Goal: Register for event/course

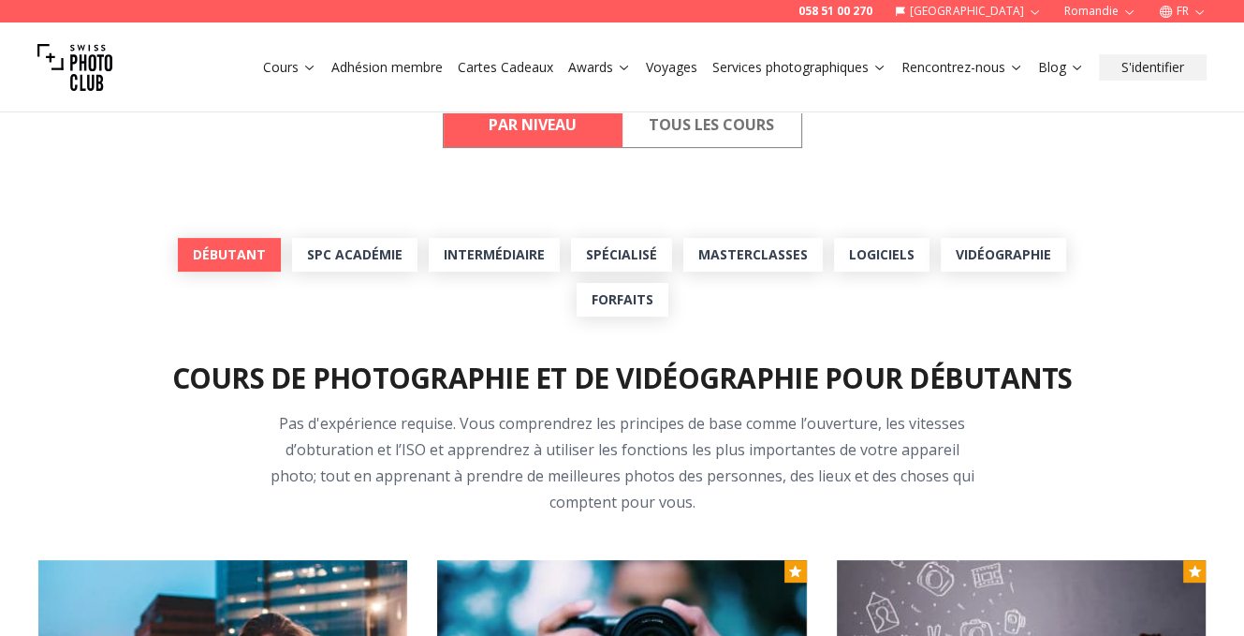
click at [227, 271] on link "Débutant" at bounding box center [229, 255] width 103 height 34
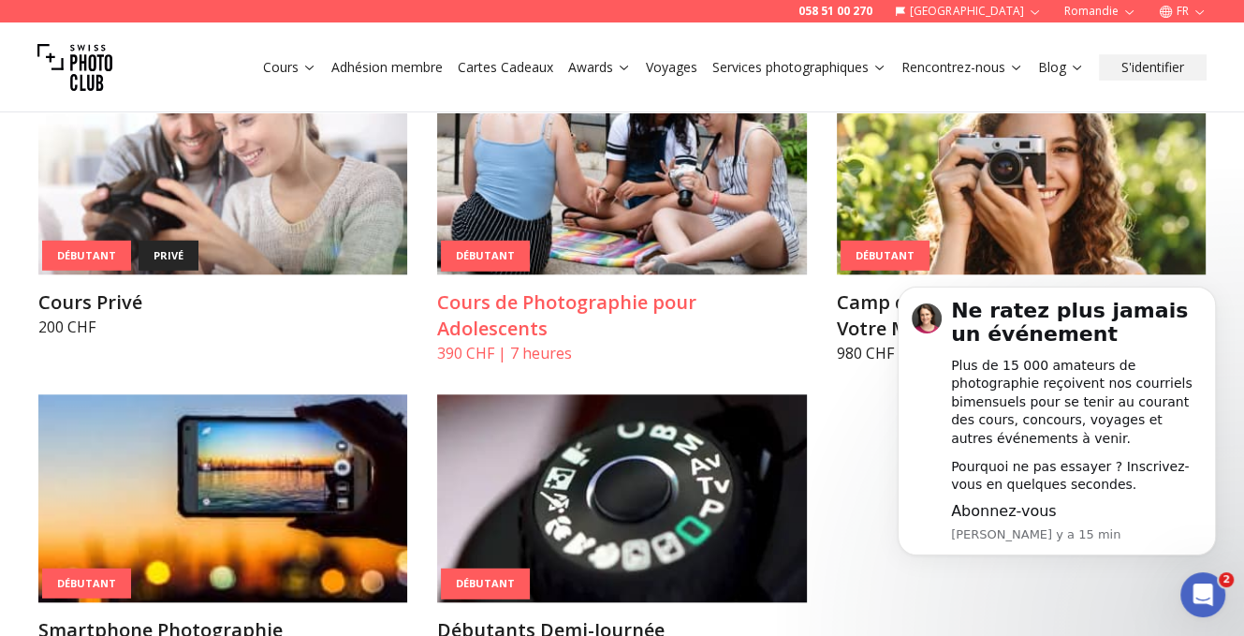
click at [605, 274] on img at bounding box center [622, 170] width 370 height 208
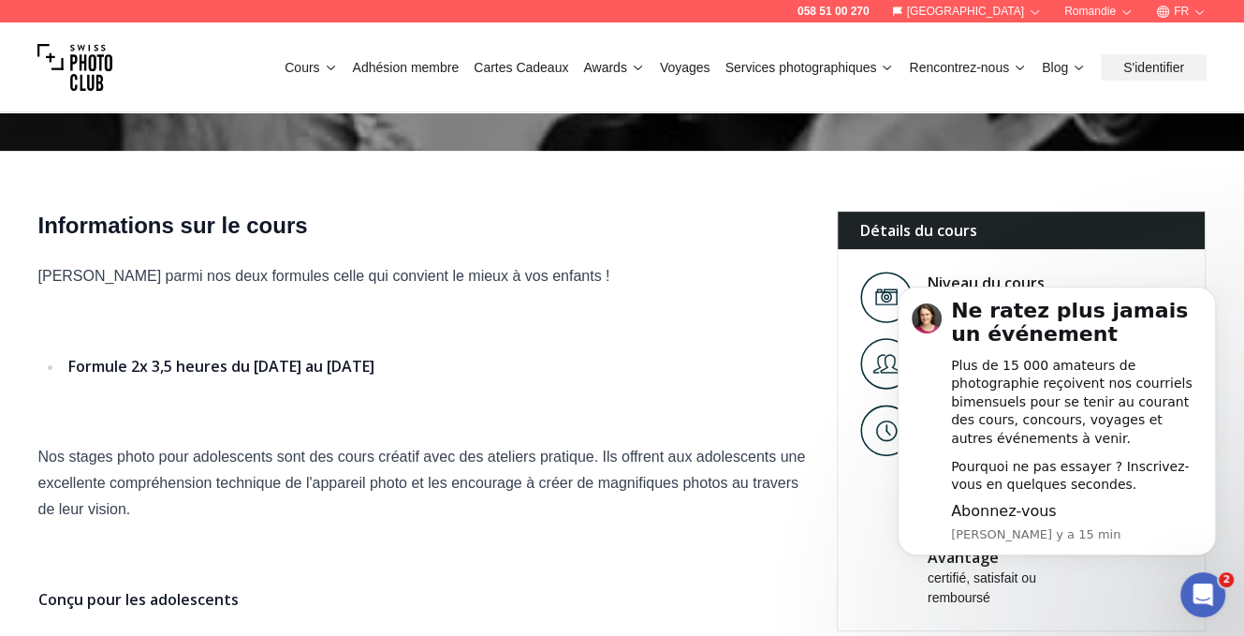
scroll to position [562, 0]
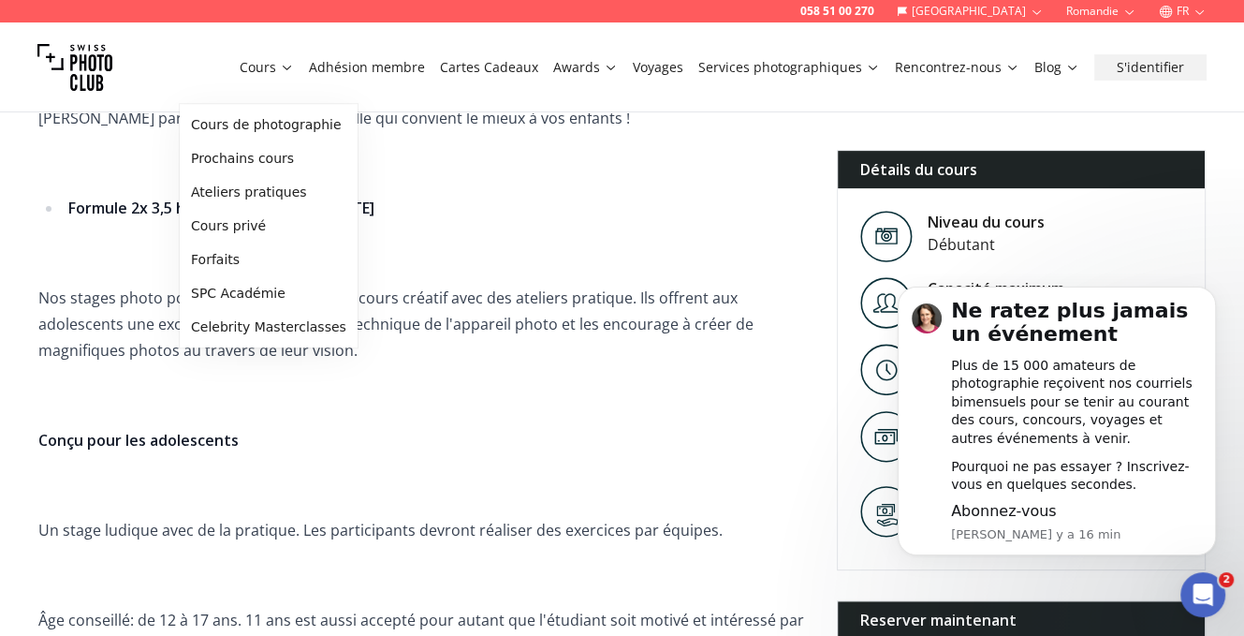
click at [283, 70] on icon at bounding box center [287, 68] width 8 height 5
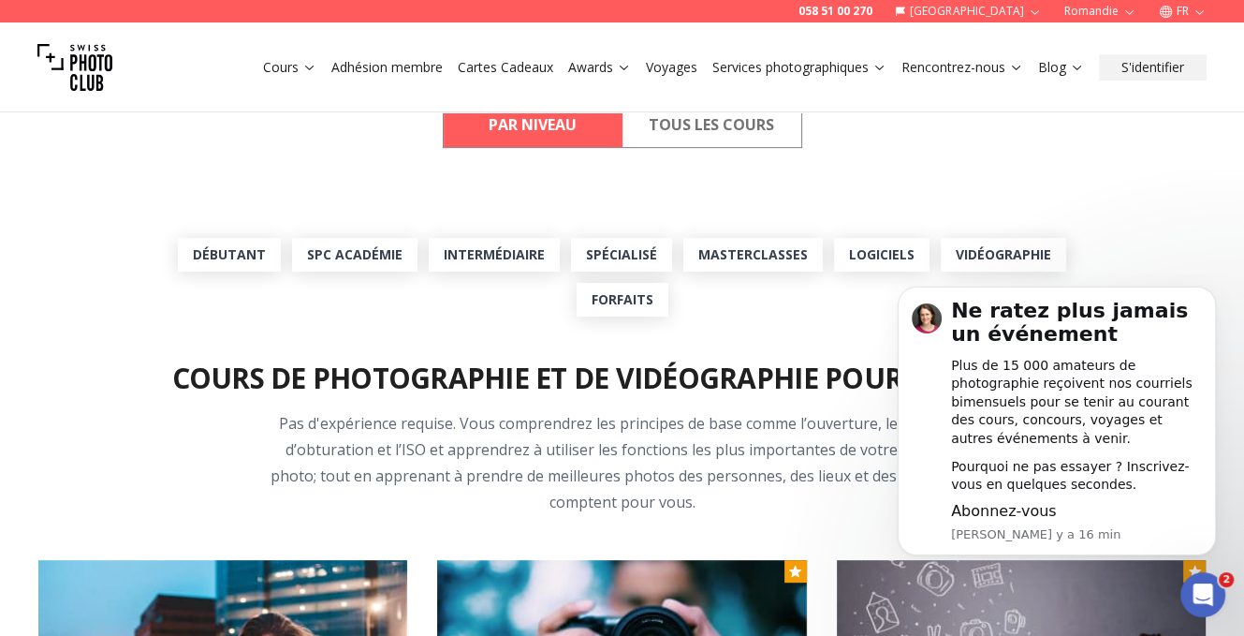
scroll to position [749, 0]
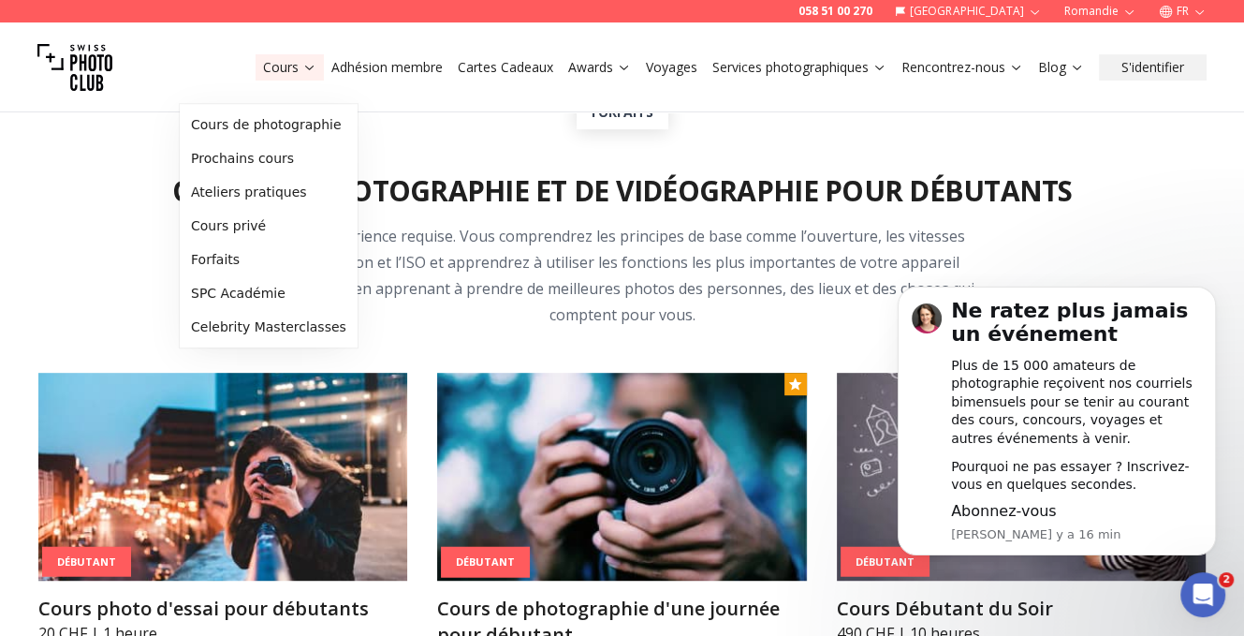
click at [302, 74] on icon at bounding box center [309, 67] width 14 height 14
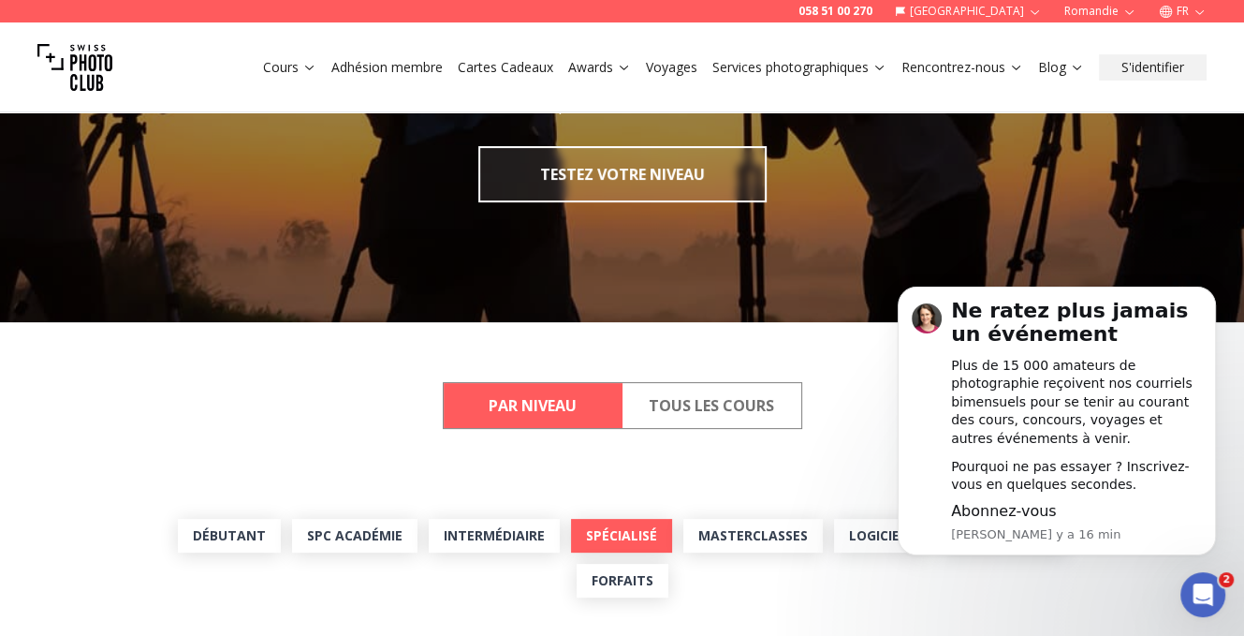
scroll to position [468, 0]
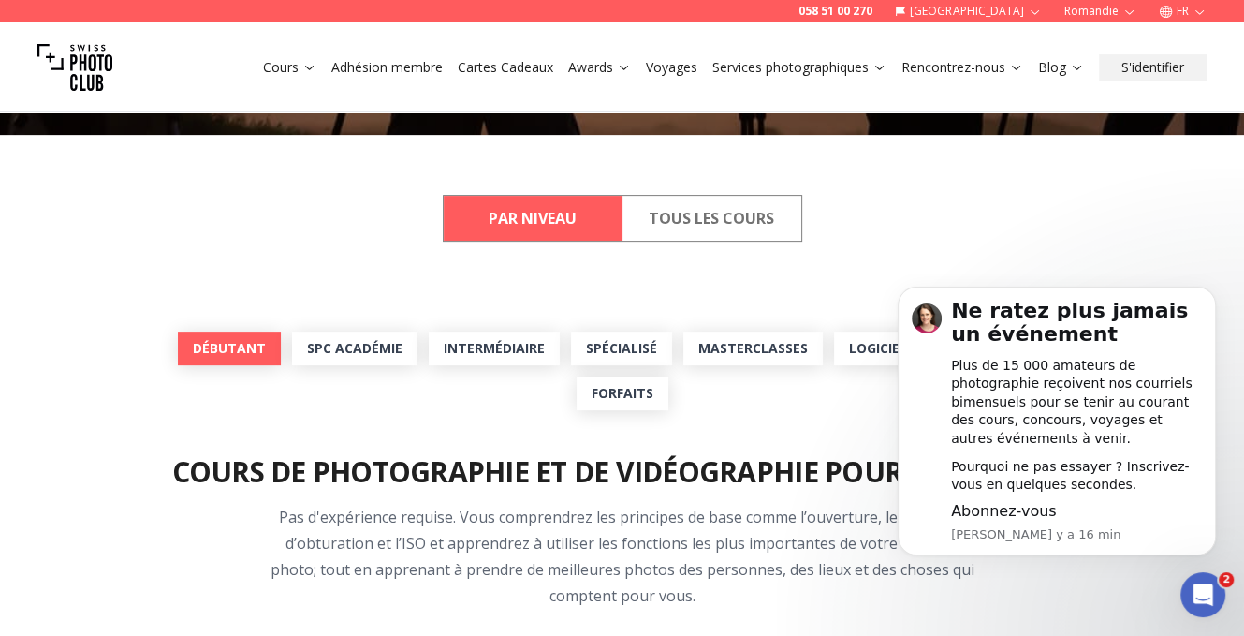
click at [245, 365] on link "Débutant" at bounding box center [229, 348] width 103 height 34
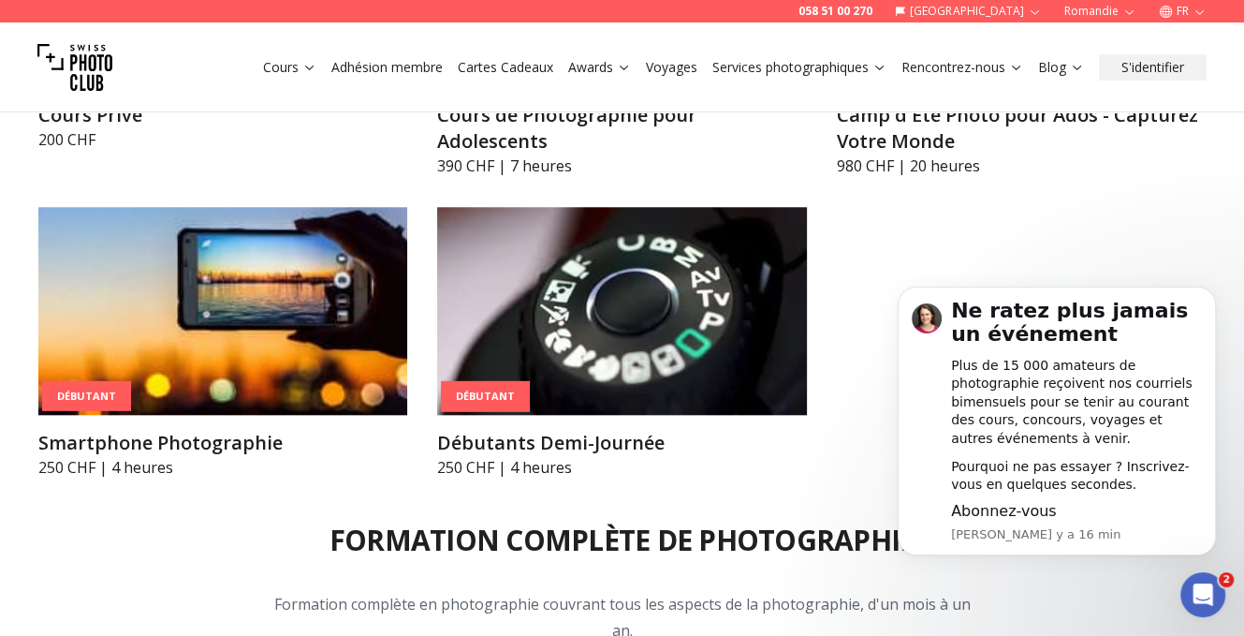
scroll to position [1757, 0]
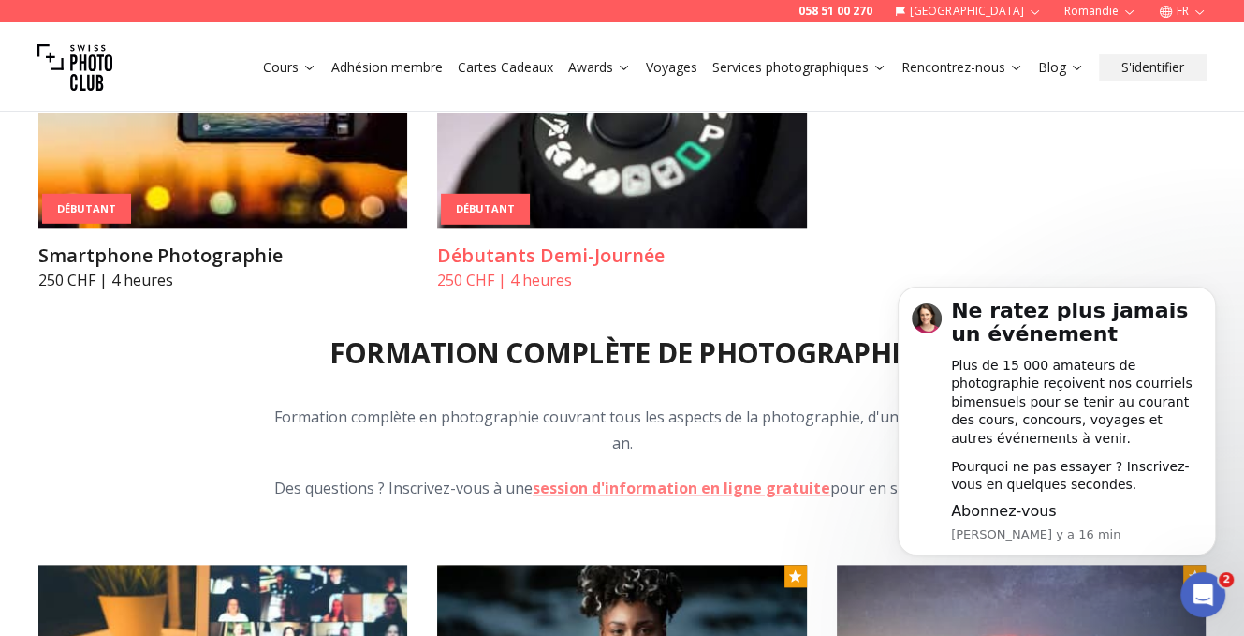
click at [578, 227] on img at bounding box center [622, 124] width 370 height 208
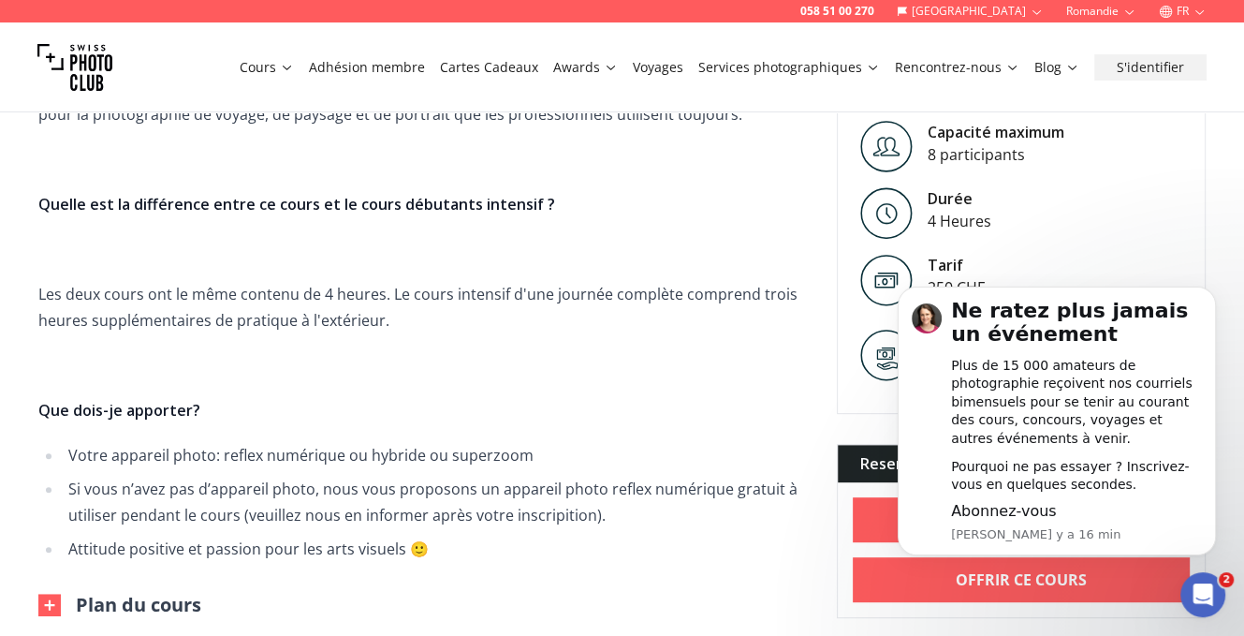
scroll to position [1217, 0]
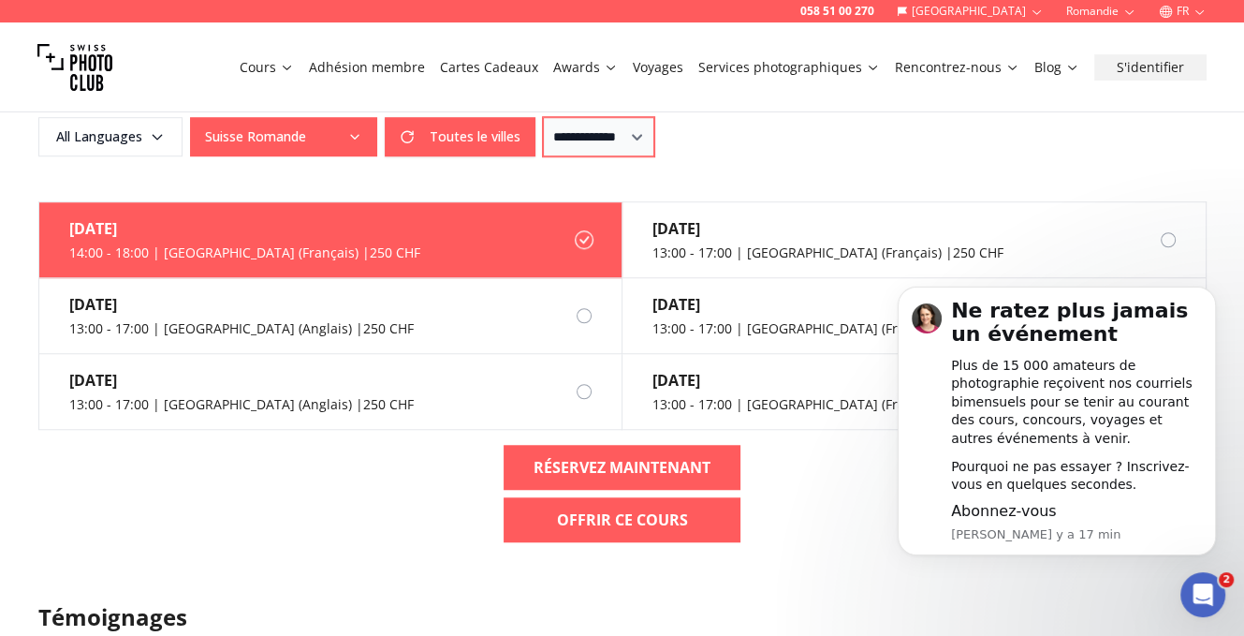
click at [654, 156] on select "**********" at bounding box center [598, 136] width 111 height 39
click at [629, 156] on select "**********" at bounding box center [598, 136] width 111 height 39
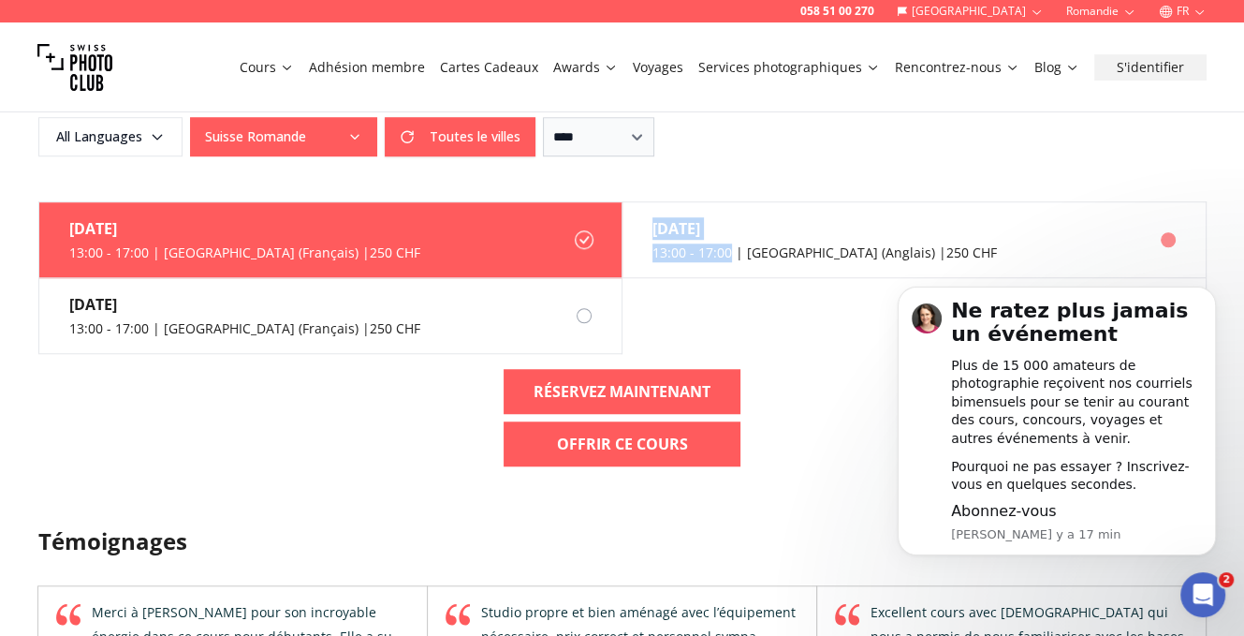
drag, startPoint x: 661, startPoint y: 556, endPoint x: 758, endPoint y: 568, distance: 98.1
click at [758, 277] on div "[DATE] 13:00 - 17:00 | [GEOGRAPHIC_DATA] (Anglais) | 250 CHF" at bounding box center [809, 239] width 374 height 75
click at [841, 201] on form "**********" at bounding box center [622, 111] width 1198 height 179
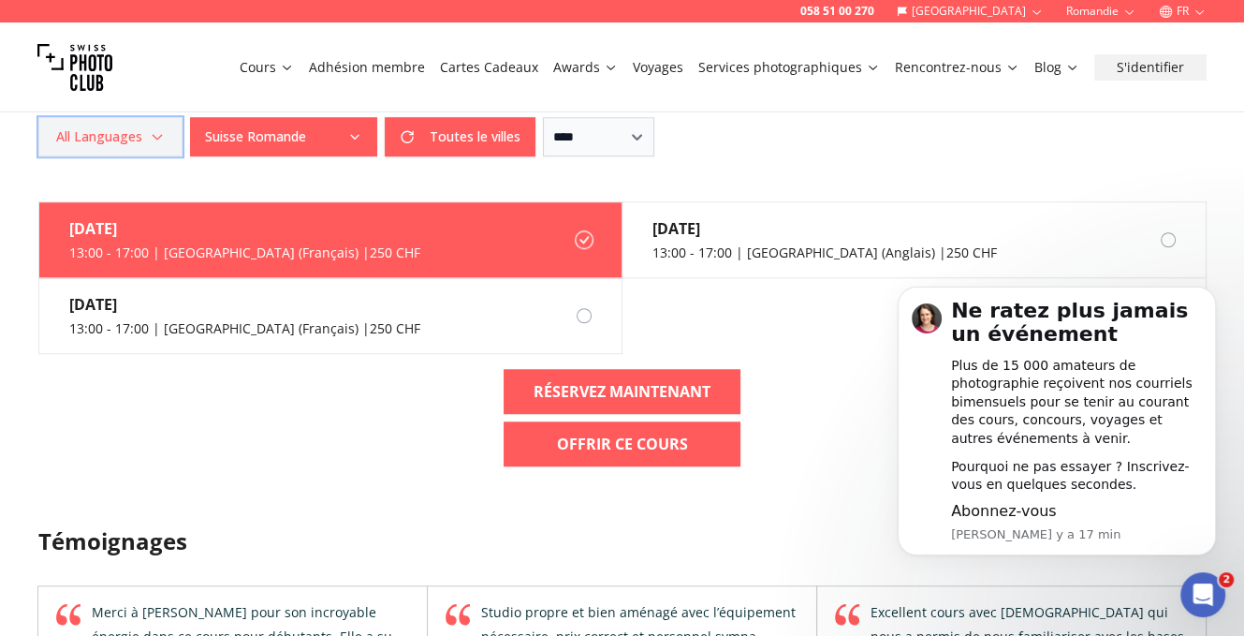
click at [161, 139] on icon "button" at bounding box center [157, 137] width 8 height 5
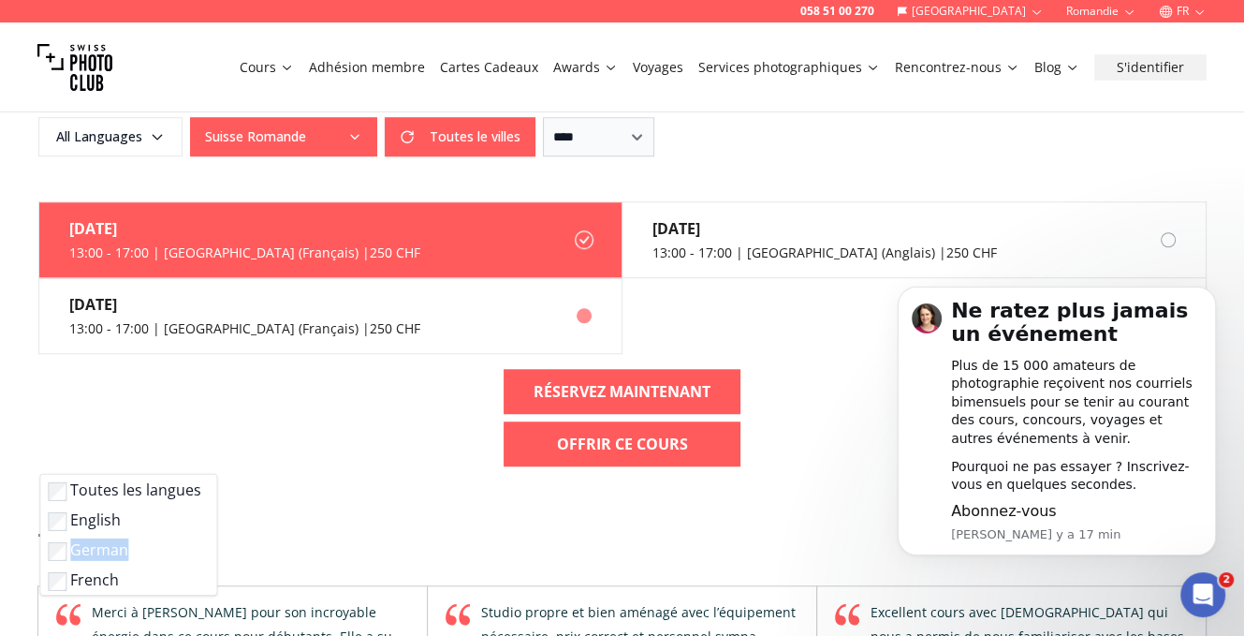
drag, startPoint x: 142, startPoint y: 535, endPoint x: 112, endPoint y: 621, distance: 91.2
click at [129, 594] on ul "Toutes les langues English German French" at bounding box center [128, 535] width 176 height 120
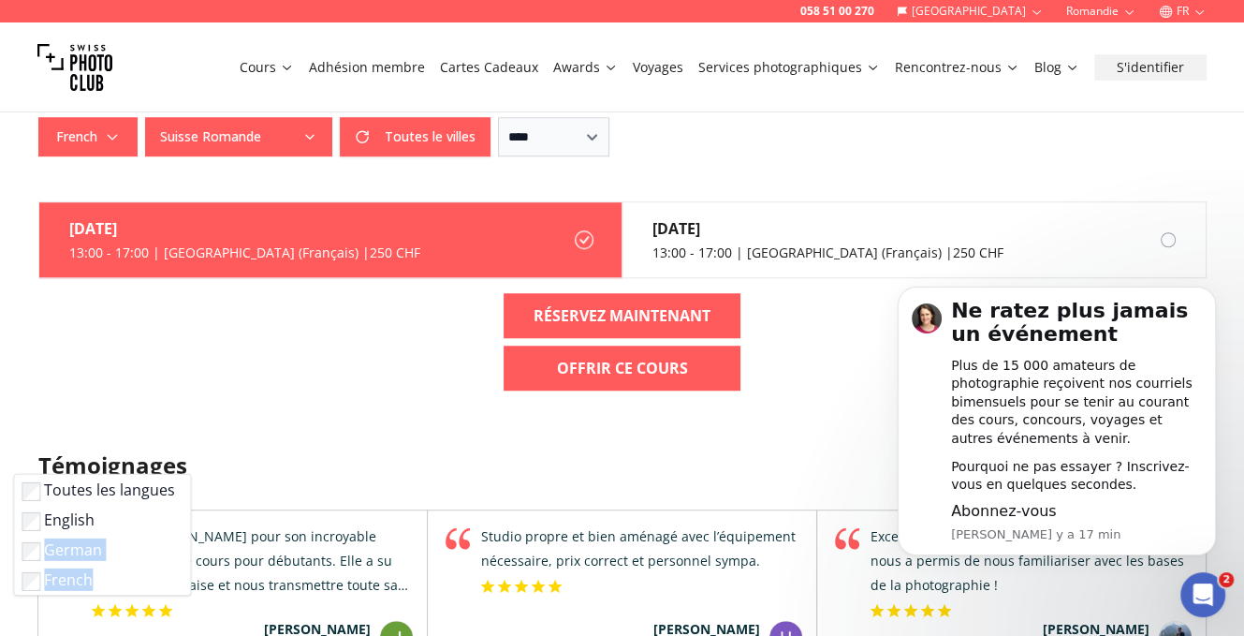
click at [317, 144] on icon "button" at bounding box center [309, 136] width 15 height 15
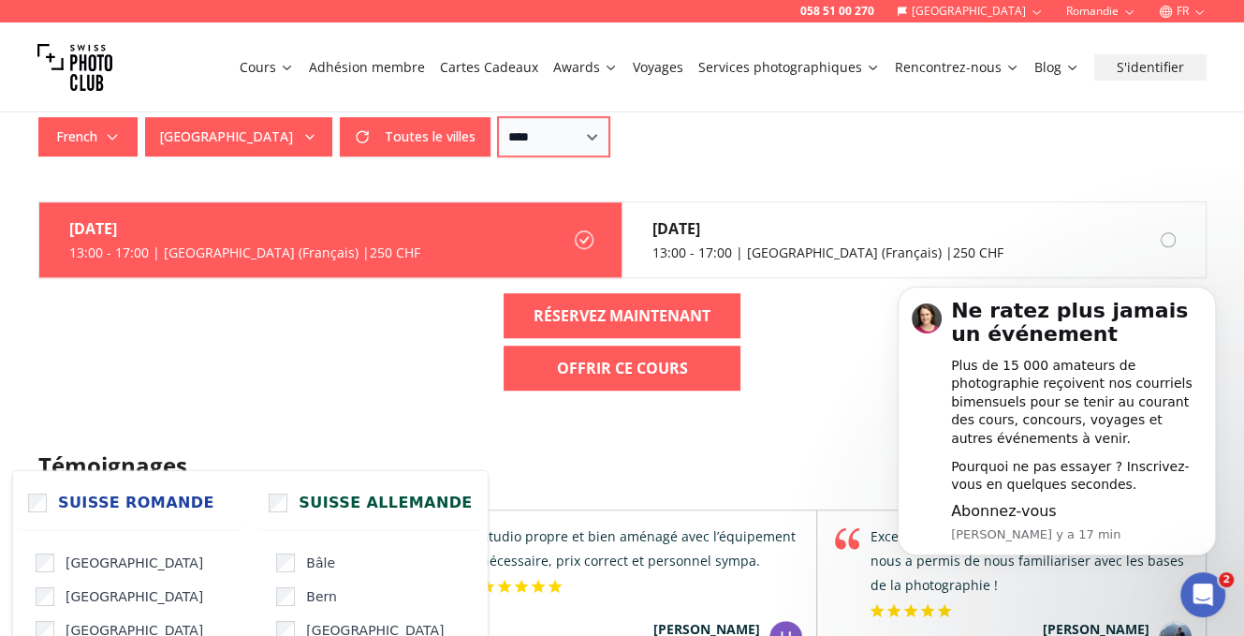
click at [609, 156] on select "**********" at bounding box center [553, 136] width 111 height 39
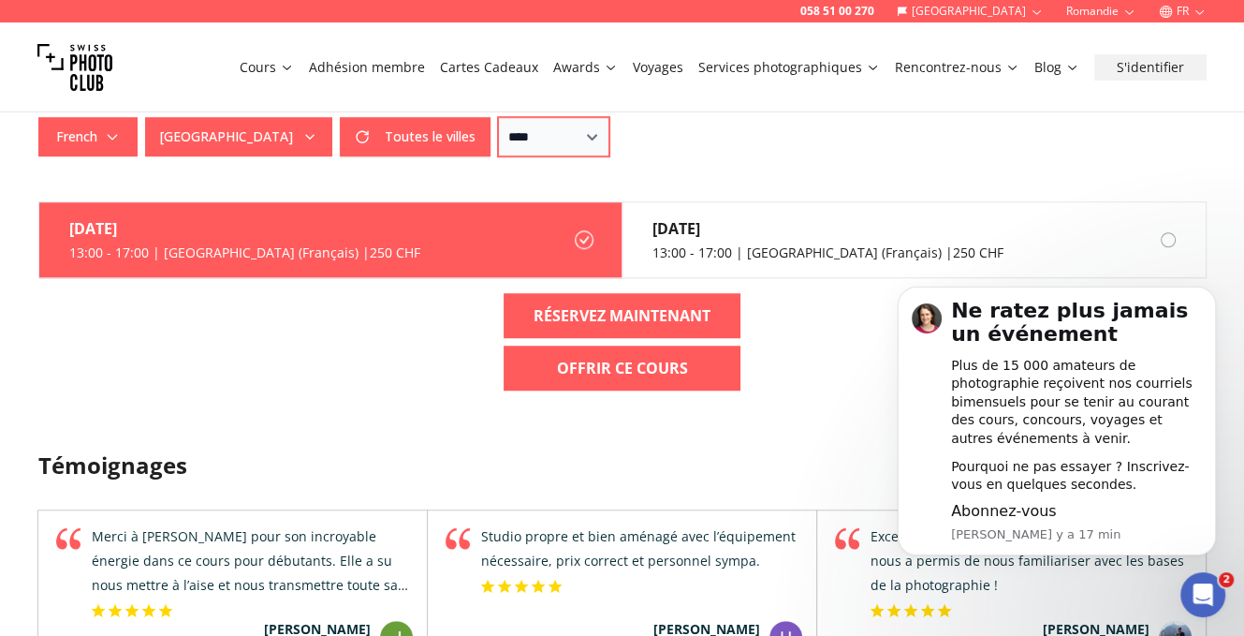
click at [570, 156] on select "**********" at bounding box center [553, 136] width 111 height 39
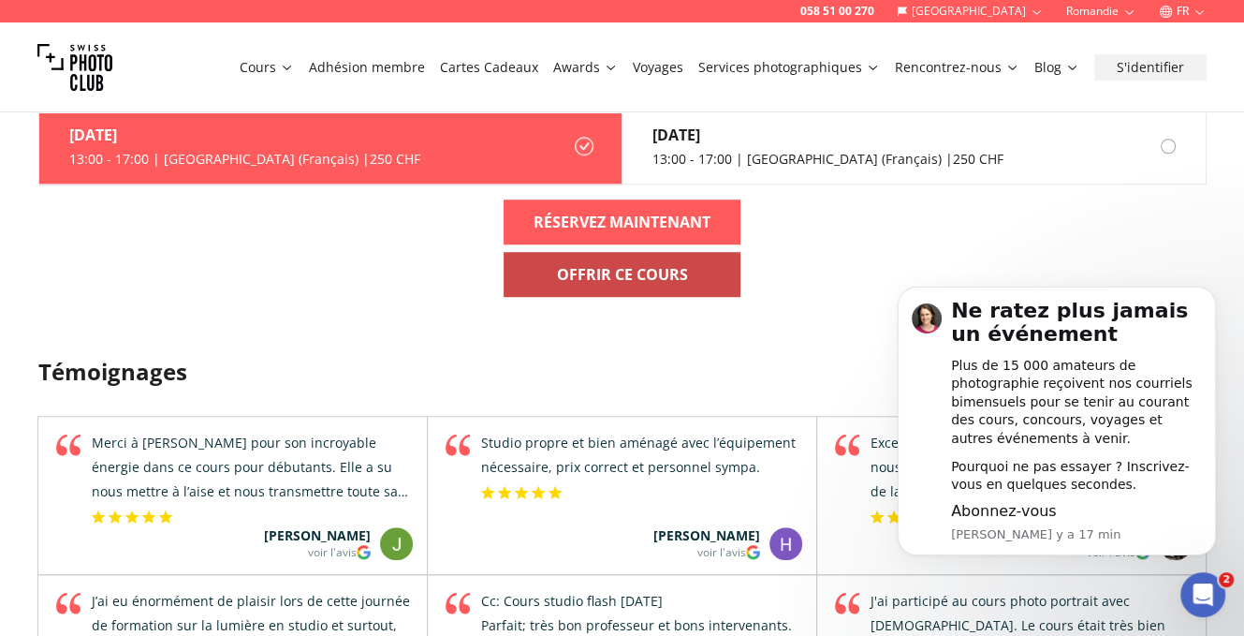
scroll to position [1404, 0]
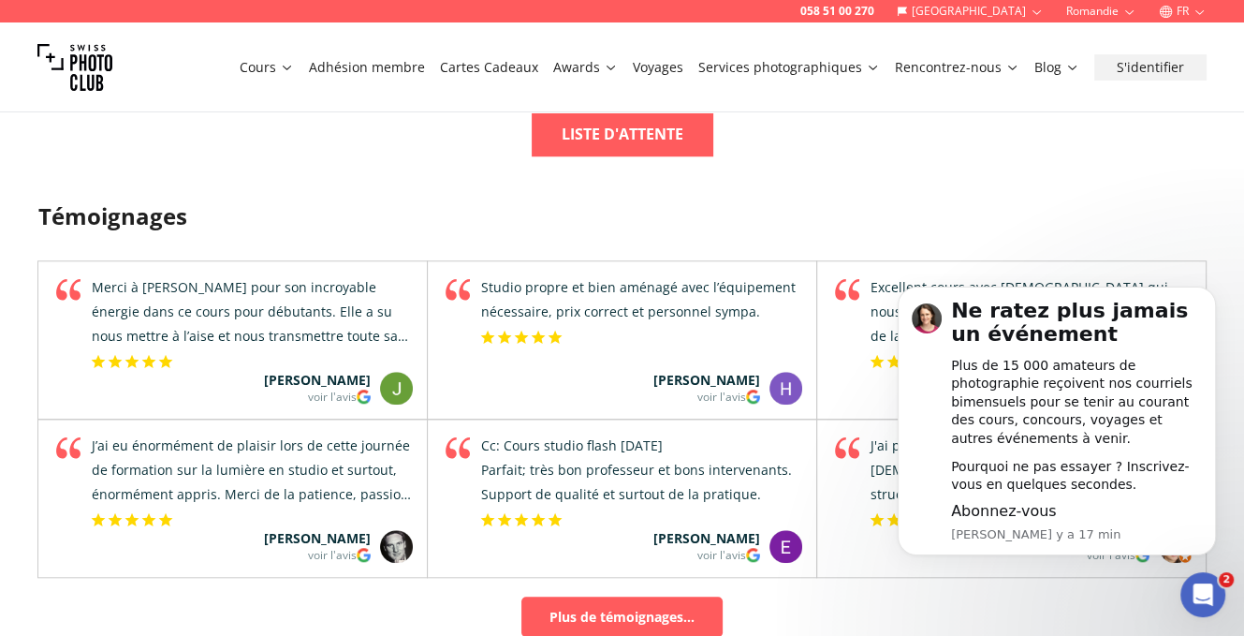
select select "*"
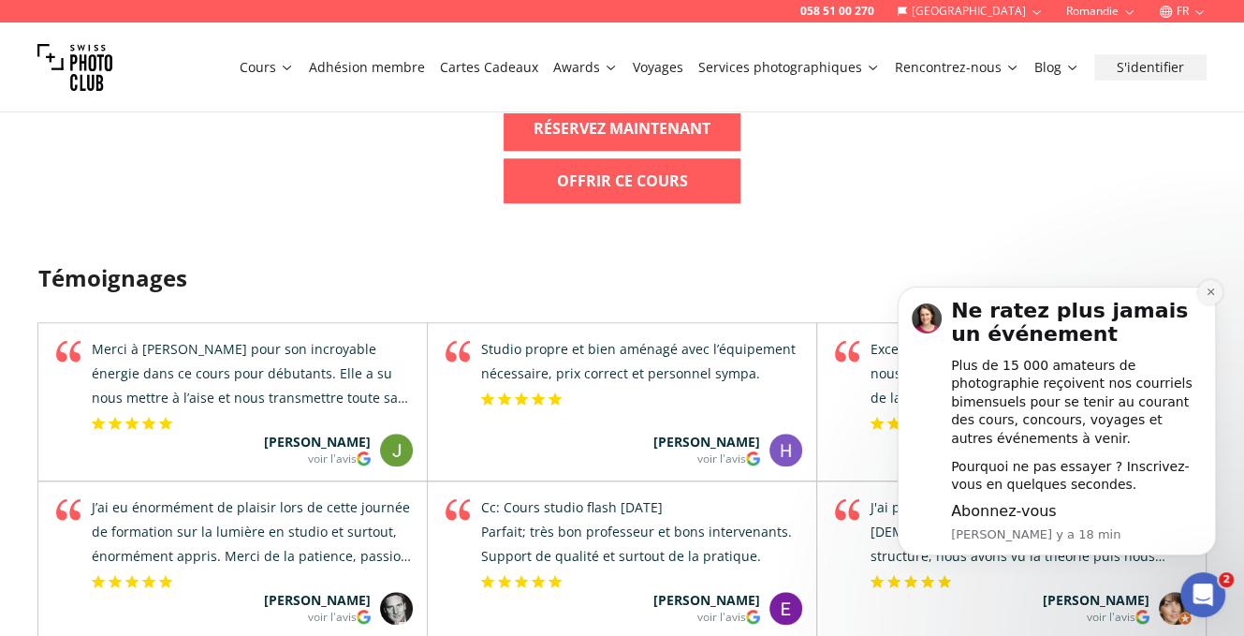
click at [1215, 297] on icon "Dismiss notification" at bounding box center [1211, 291] width 10 height 10
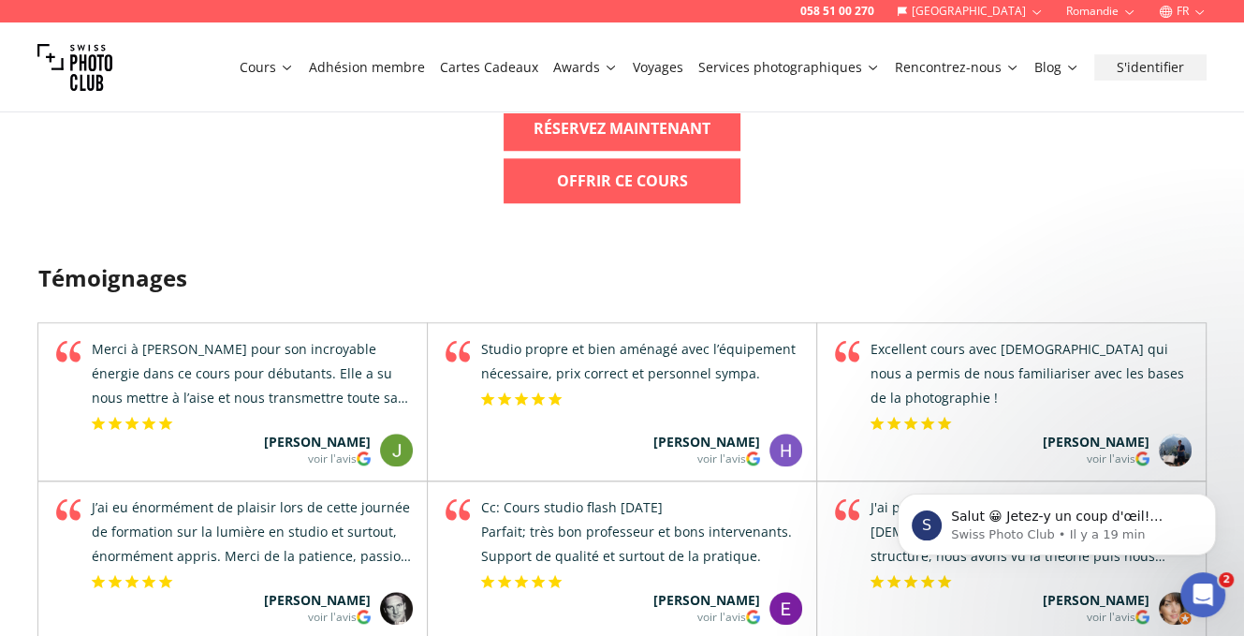
drag, startPoint x: 991, startPoint y: 467, endPoint x: 641, endPoint y: 375, distance: 361.9
click html "S Salut 😀 [PERSON_NAME]-y un coup d'œil! contactez-nous pour plus d'information…"
drag, startPoint x: 646, startPoint y: 360, endPoint x: 1011, endPoint y: 384, distance: 365.8
click at [1011, 91] on label "[DATE] 13:00 - 17:00 | [GEOGRAPHIC_DATA] (Français) | 250 CHF" at bounding box center [913, 53] width 583 height 76
copy div "[DATE] 13:00 - 17:00 | [GEOGRAPHIC_DATA] (Français) | 250 CHF"
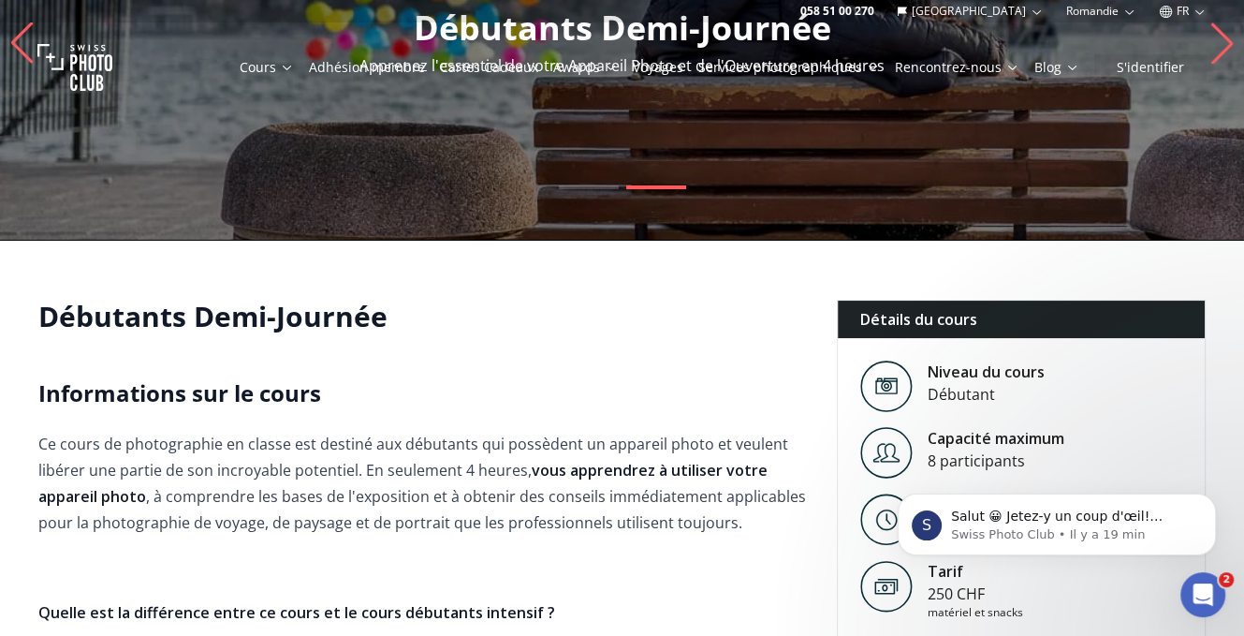
scroll to position [0, 0]
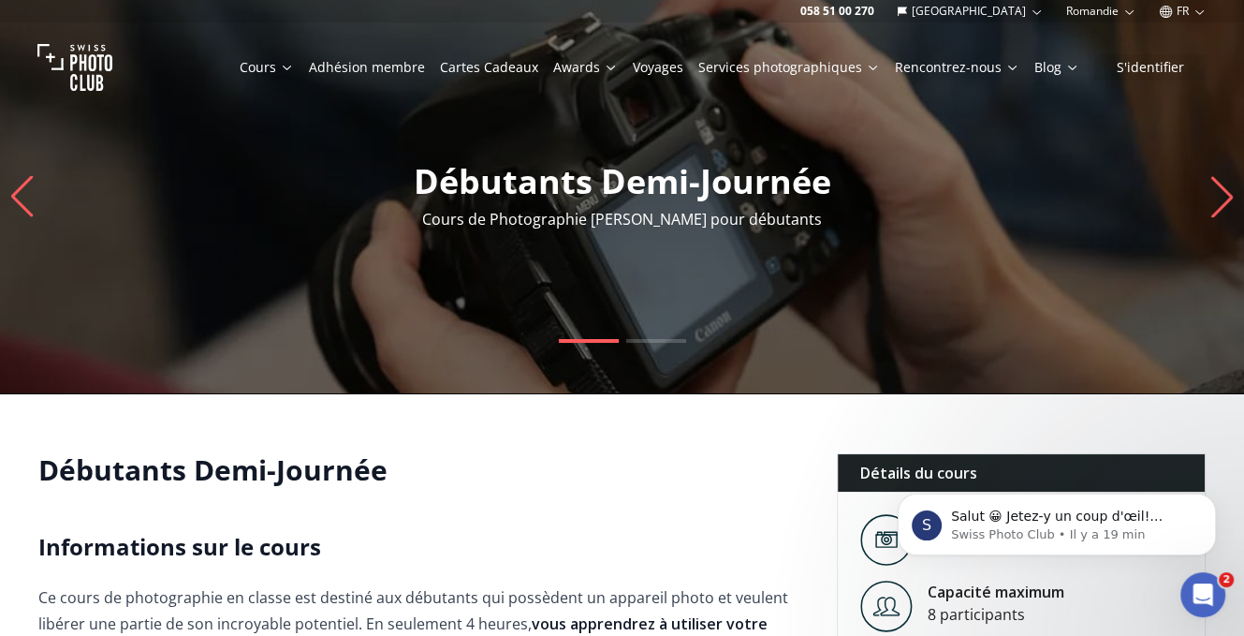
click at [363, 77] on link "Adhésion membre" at bounding box center [367, 67] width 116 height 19
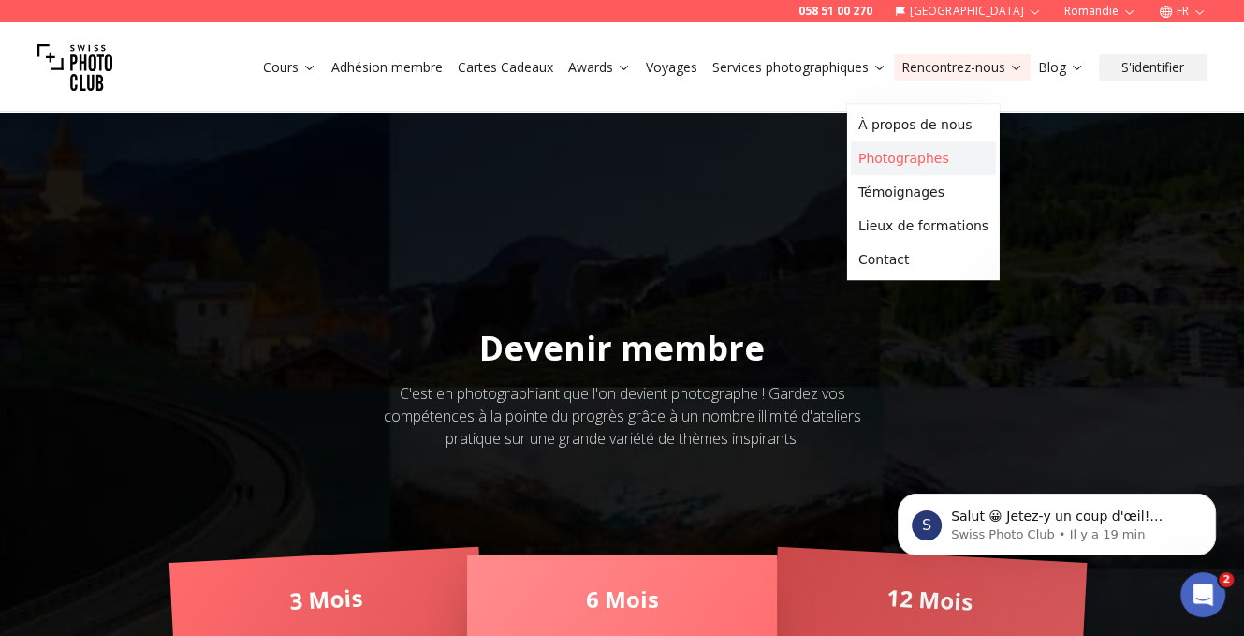
click at [944, 163] on link "Photographes" at bounding box center [923, 158] width 145 height 34
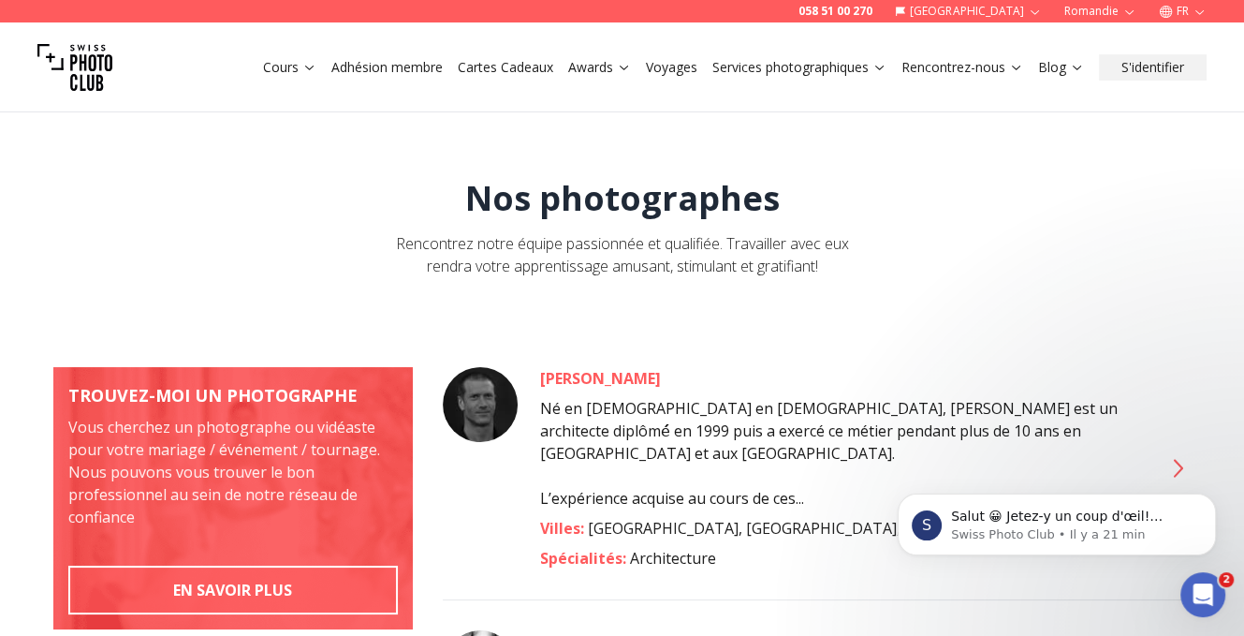
click at [646, 77] on link "Voyages" at bounding box center [671, 67] width 51 height 19
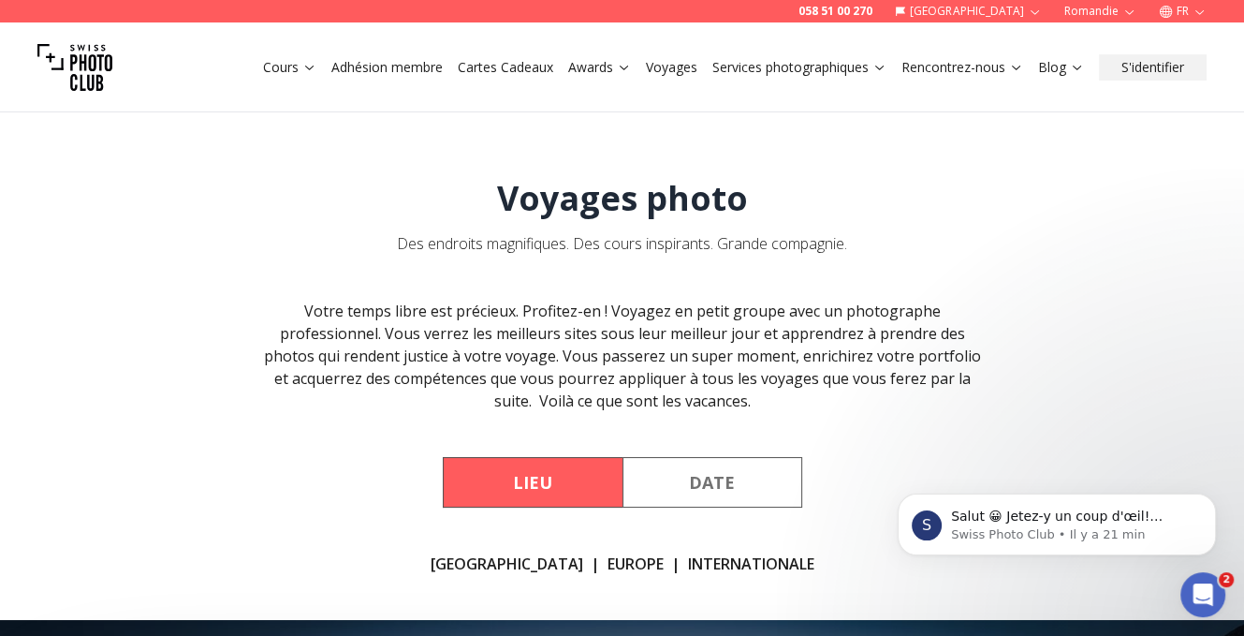
click at [610, 507] on button "Lieu" at bounding box center [533, 482] width 180 height 51
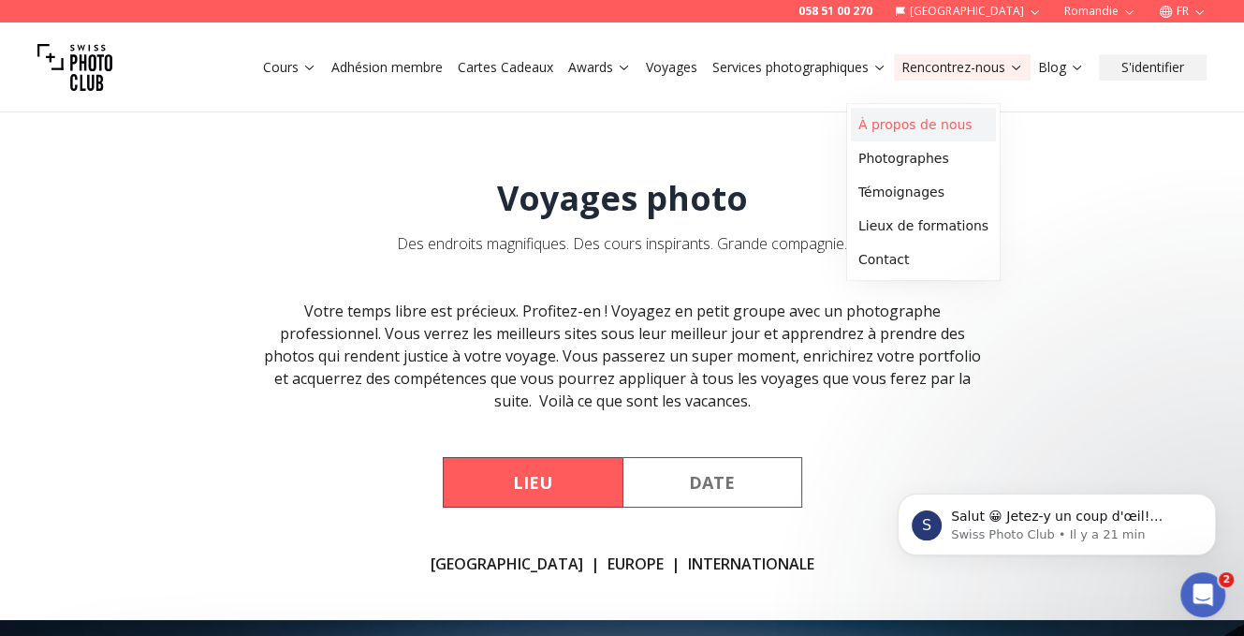
click at [962, 139] on link "À propos de nous" at bounding box center [923, 125] width 145 height 34
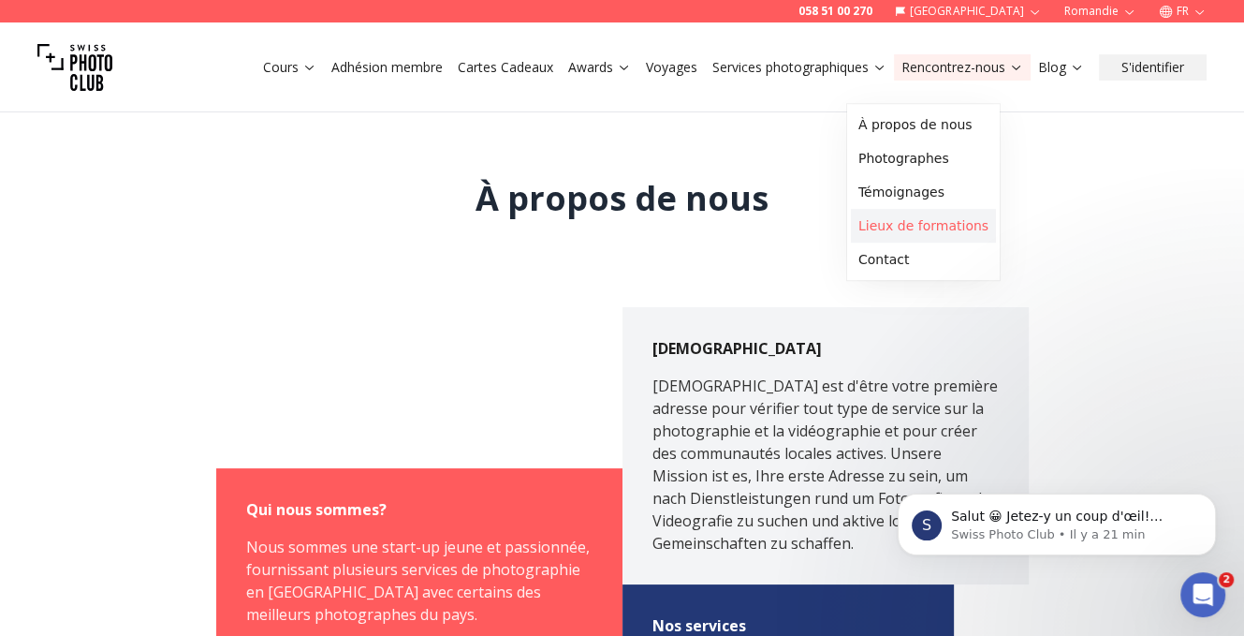
click at [952, 242] on link "Lieux de formations" at bounding box center [923, 226] width 145 height 34
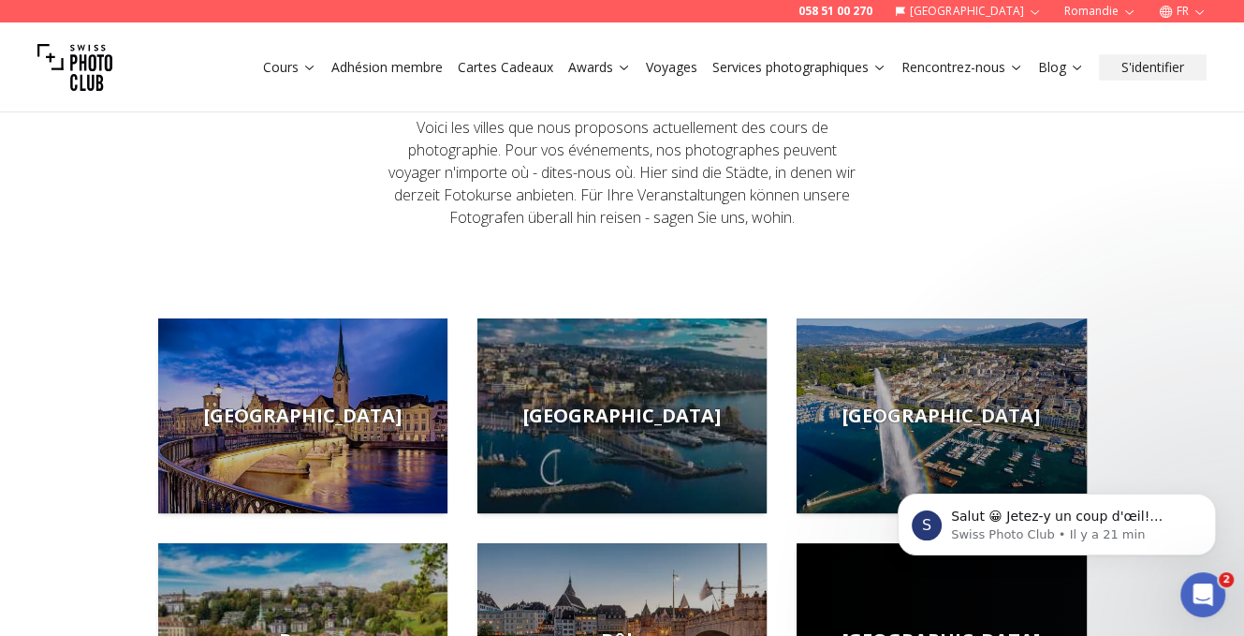
scroll to position [94, 0]
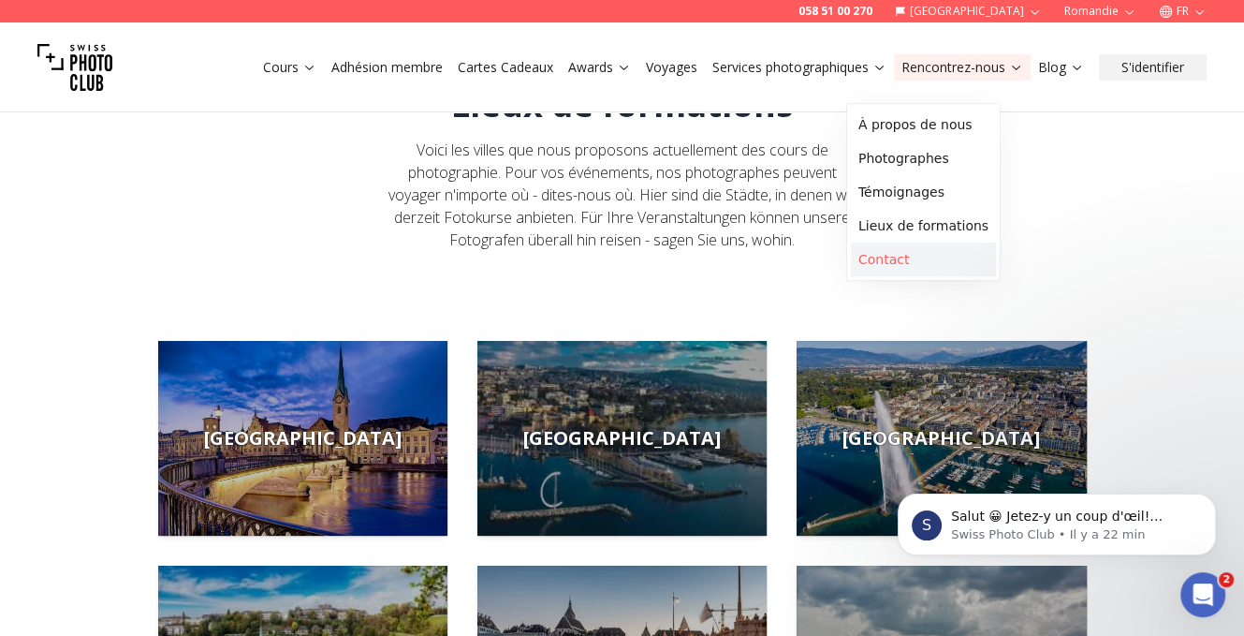
click at [904, 276] on link "Contact" at bounding box center [923, 259] width 145 height 34
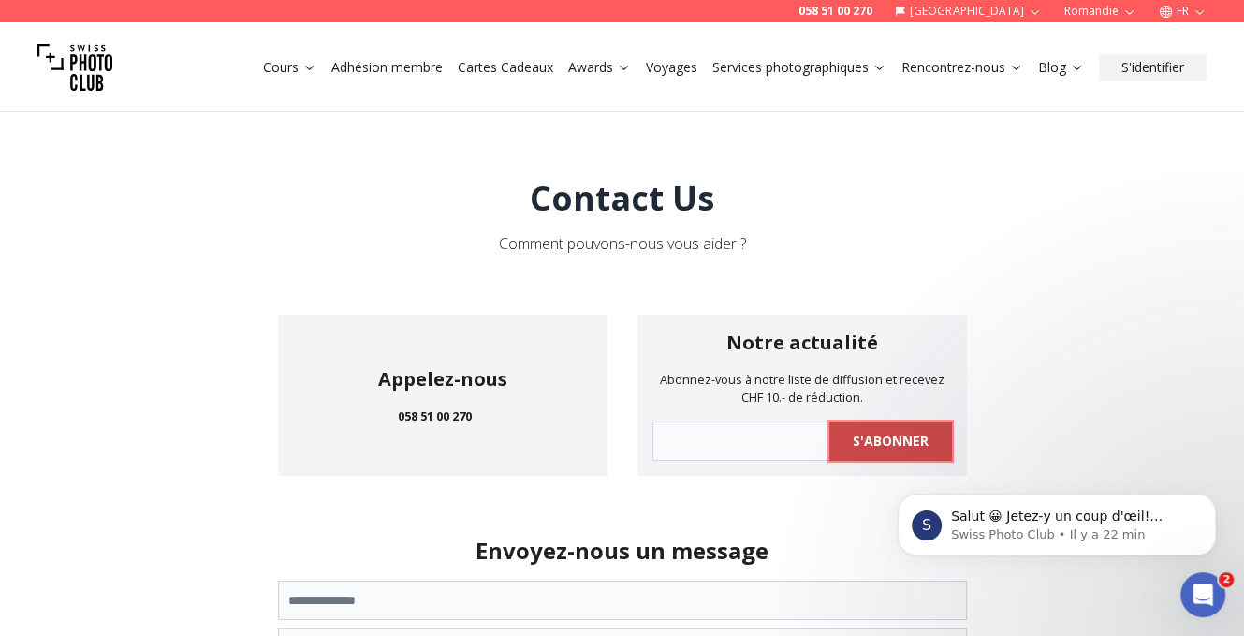
click at [853, 450] on b "s'abonner" at bounding box center [891, 441] width 76 height 19
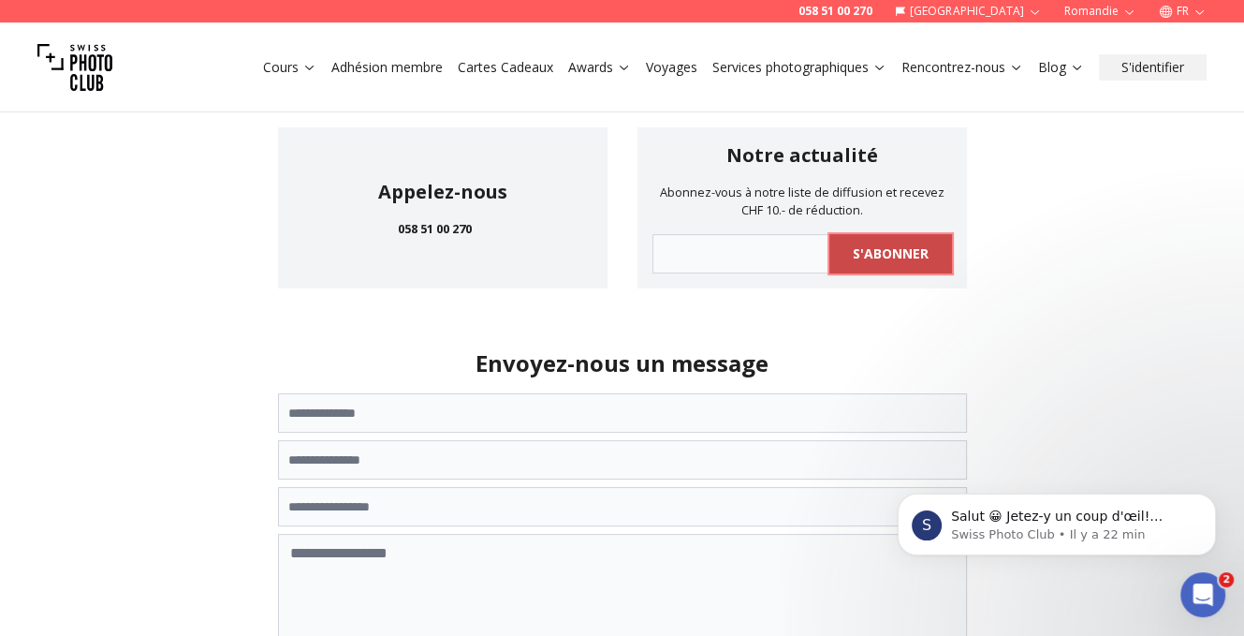
click at [875, 263] on b "s'abonner" at bounding box center [891, 253] width 76 height 19
click at [875, 271] on span "s'abonner" at bounding box center [891, 254] width 106 height 34
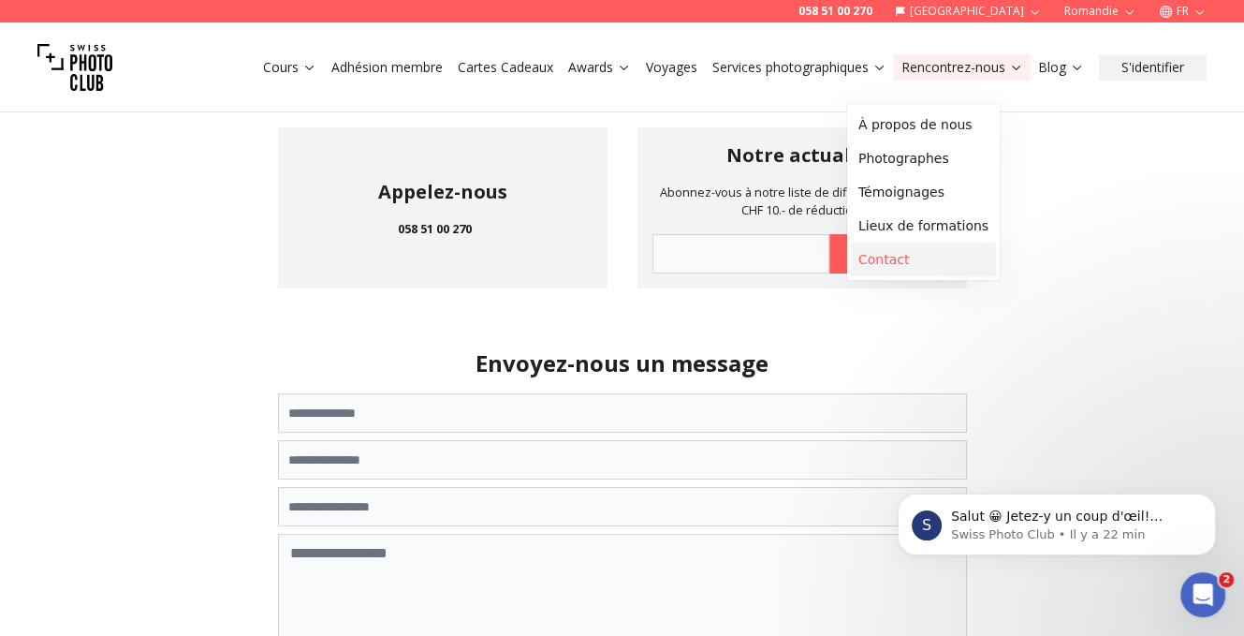
click at [934, 276] on link "Contact" at bounding box center [923, 259] width 145 height 34
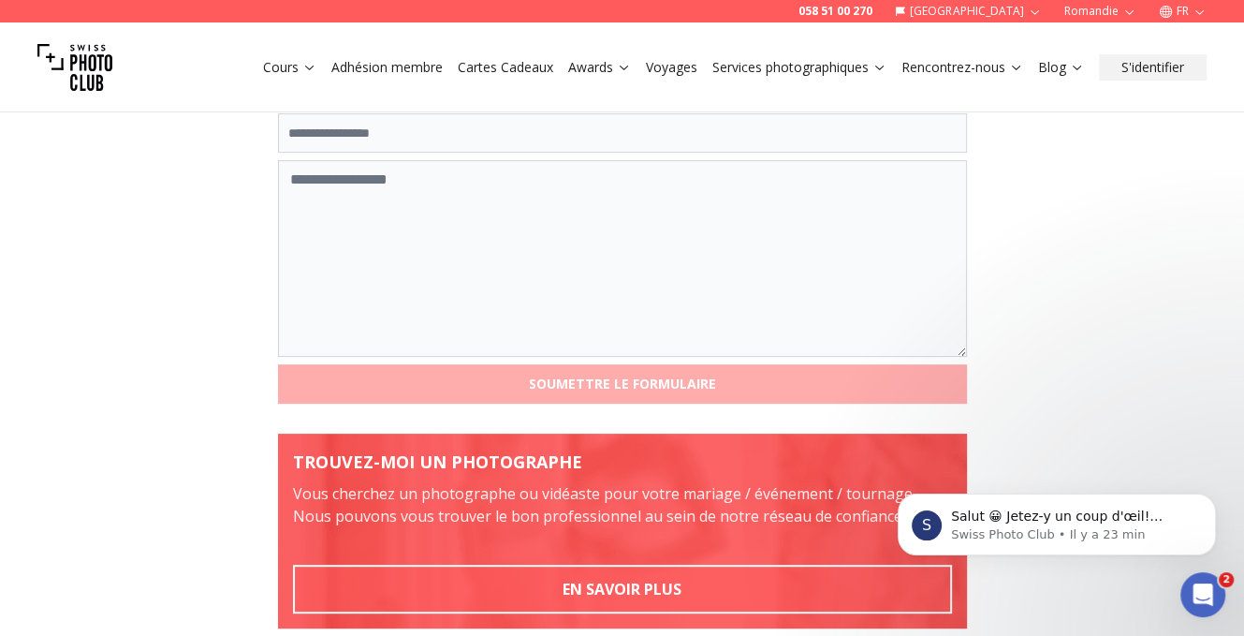
scroll to position [562, 0]
